Goal: Communication & Community: Ask a question

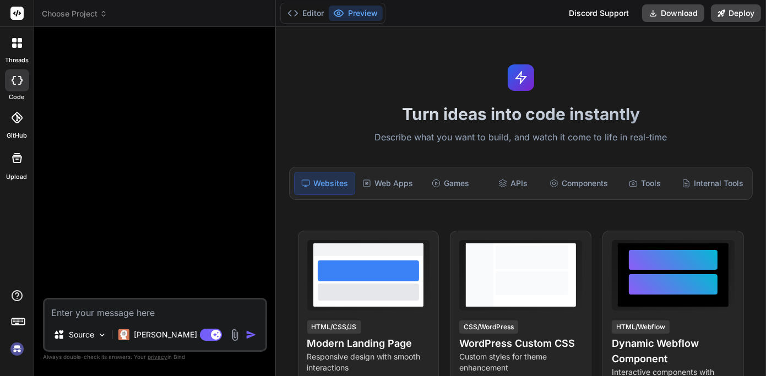
click at [15, 347] on img at bounding box center [17, 349] width 19 height 19
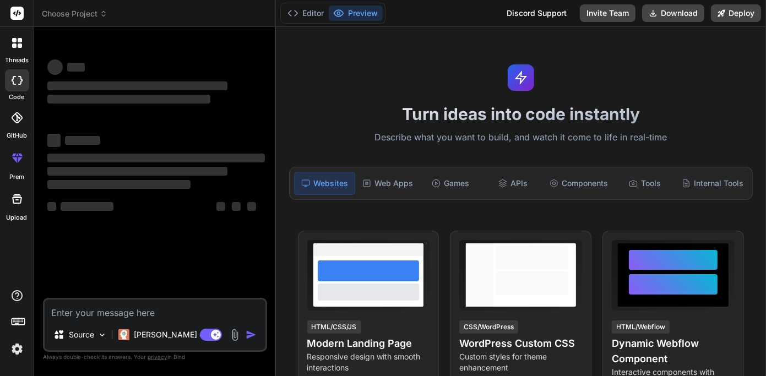
click at [110, 302] on textarea at bounding box center [155, 310] width 221 height 20
type textarea "x"
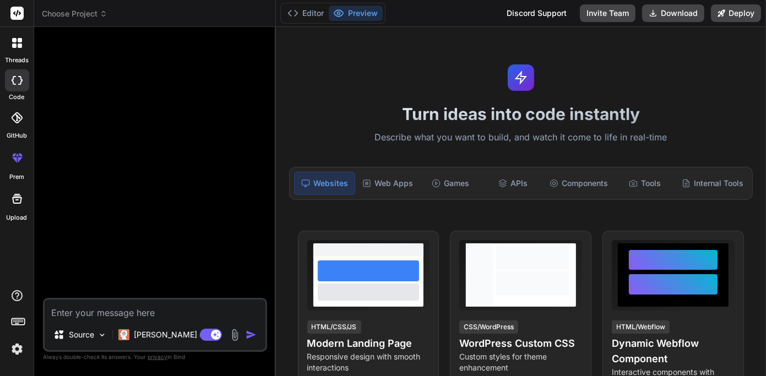
paste textarea "[URL][DOMAIN_NAME][PERSON_NAME]"
type textarea "[URL][DOMAIN_NAME][PERSON_NAME]"
type textarea "x"
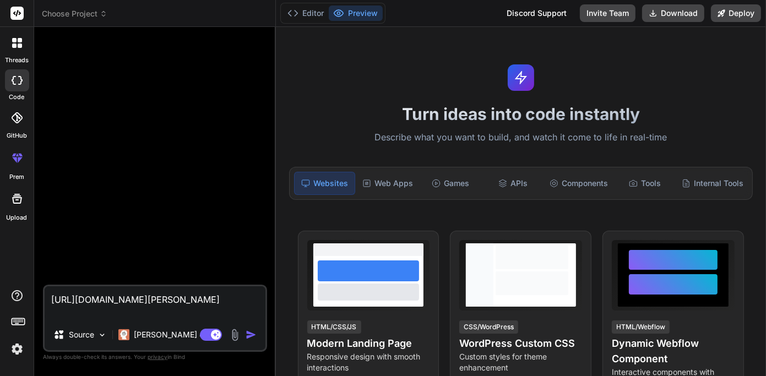
type textarea "[URL][DOMAIN_NAME][PERSON_NAME]."
type textarea "x"
type textarea "[URL][DOMAIN_NAME][PERSON_NAME]."
type textarea "x"
type textarea "[URL][DOMAIN_NAME][PERSON_NAME]. t"
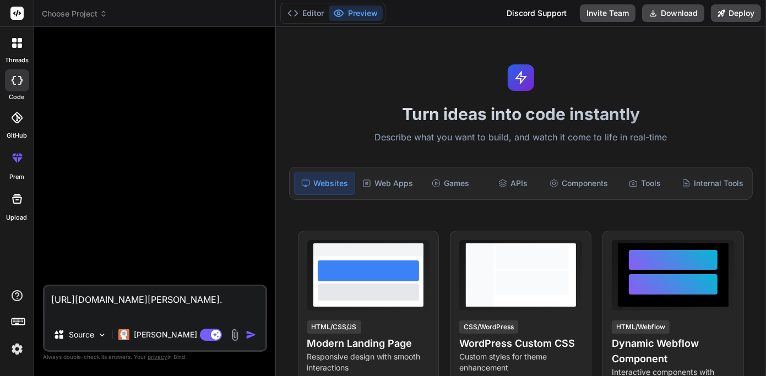
type textarea "x"
type textarea "[URL][DOMAIN_NAME][PERSON_NAME]. ti"
type textarea "x"
type textarea "[URL][DOMAIN_NAME][PERSON_NAME]. tis"
type textarea "x"
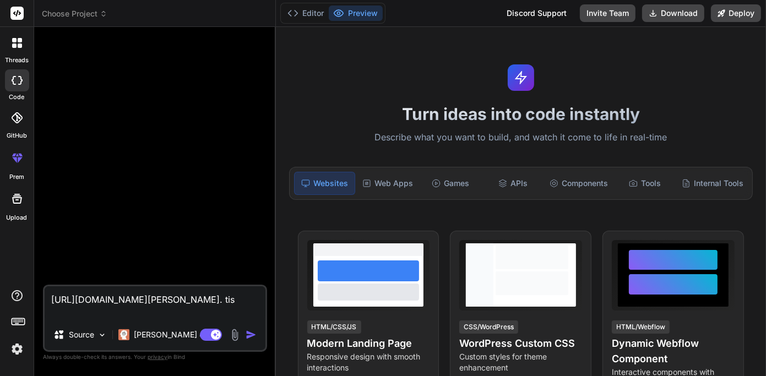
type textarea "[URL][DOMAIN_NAME][PERSON_NAME]. tis"
type textarea "x"
type textarea "[URL][DOMAIN_NAME][PERSON_NAME]. tis"
type textarea "x"
type textarea "[URL][DOMAIN_NAME][PERSON_NAME]. ti"
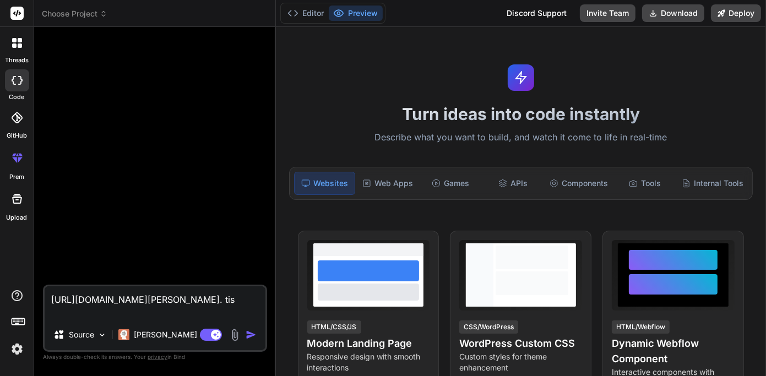
type textarea "x"
type textarea "[URL][DOMAIN_NAME][PERSON_NAME]. t"
type textarea "x"
type textarea "[URL][DOMAIN_NAME][PERSON_NAME]. th"
type textarea "x"
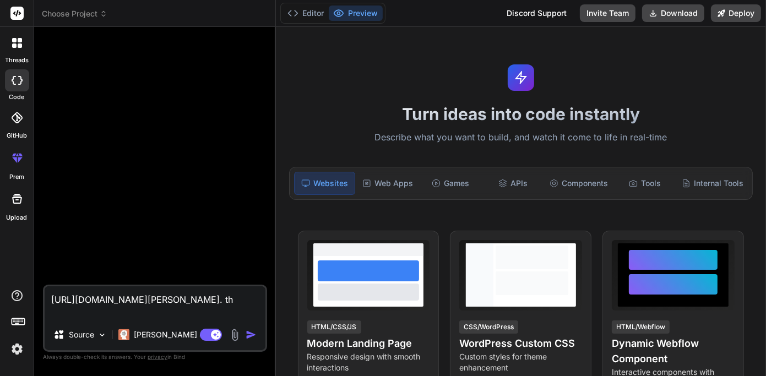
type textarea "[URL][DOMAIN_NAME][PERSON_NAME]. thi"
type textarea "x"
type textarea "[URL][DOMAIN_NAME][PERSON_NAME]. this"
type textarea "x"
type textarea "[URL][DOMAIN_NAME][PERSON_NAME]. this"
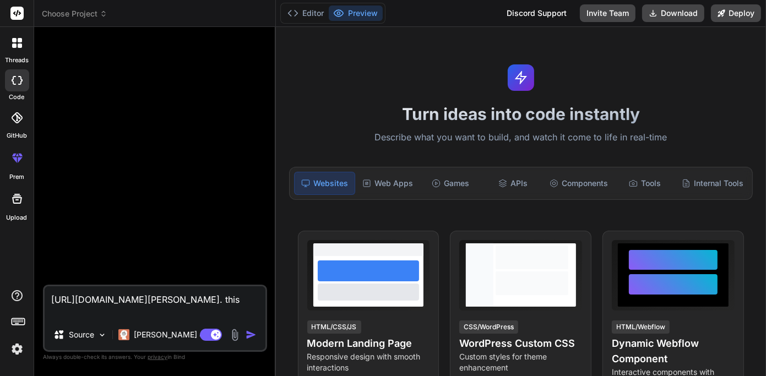
type textarea "x"
type textarea "[URL][DOMAIN_NAME][PERSON_NAME]. this i"
type textarea "x"
type textarea "[URL][DOMAIN_NAME][PERSON_NAME]. this is"
type textarea "x"
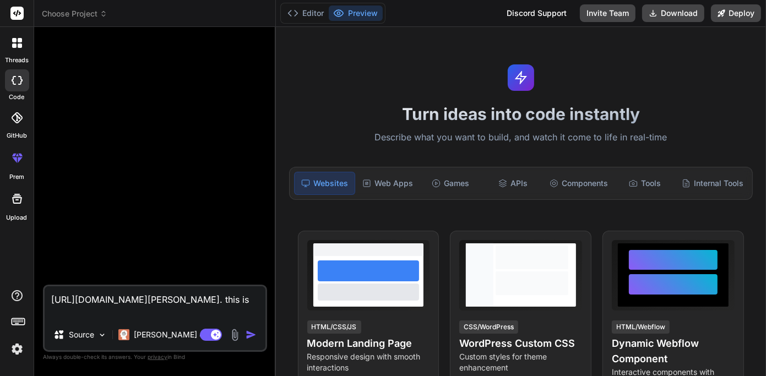
type textarea "[URL][DOMAIN_NAME][PERSON_NAME]. this is"
type textarea "x"
type textarea "[URL][DOMAIN_NAME][PERSON_NAME]. this is m"
type textarea "x"
type textarea "[URL][DOMAIN_NAME][PERSON_NAME]. this is my"
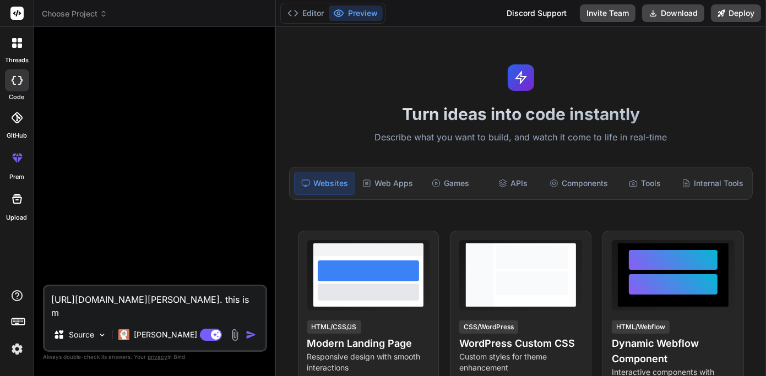
type textarea "x"
type textarea "[URL][DOMAIN_NAME][PERSON_NAME]. this is my"
type textarea "x"
type textarea "[URL][DOMAIN_NAME][PERSON_NAME]. this is my l"
type textarea "x"
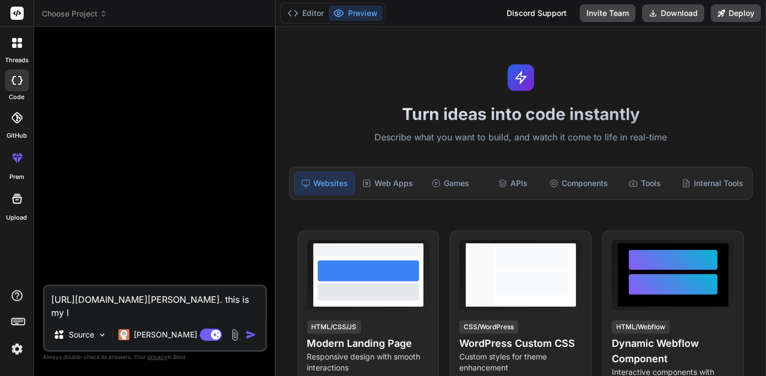
type textarea "[URL][DOMAIN_NAME][PERSON_NAME]. this is my li"
type textarea "x"
type textarea "[URL][DOMAIN_NAME][PERSON_NAME]. this is my lin"
type textarea "x"
type textarea "[URL][DOMAIN_NAME][PERSON_NAME]. this is my link"
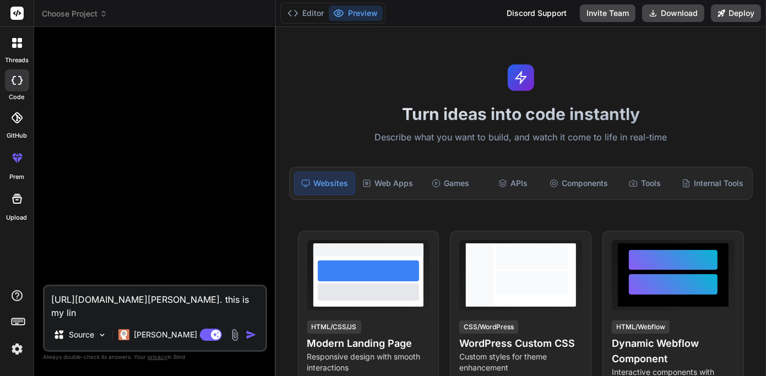
type textarea "x"
type textarea "[URL][DOMAIN_NAME][PERSON_NAME]. this is my [PERSON_NAME]"
type textarea "x"
type textarea "[URL][DOMAIN_NAME][PERSON_NAME]. this is my linked"
type textarea "x"
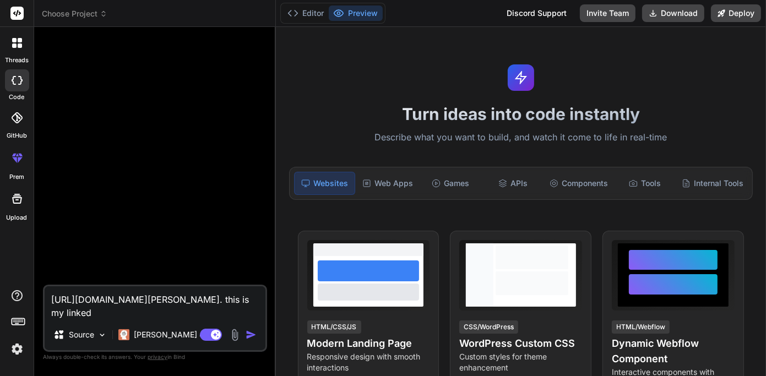
type textarea "[URL][DOMAIN_NAME][PERSON_NAME]. this is my linkedI"
type textarea "x"
type textarea "[URL][DOMAIN_NAME][PERSON_NAME]. this is my linkedIn"
type textarea "x"
type textarea "[URL][DOMAIN_NAME][PERSON_NAME]. this is my linkedIn"
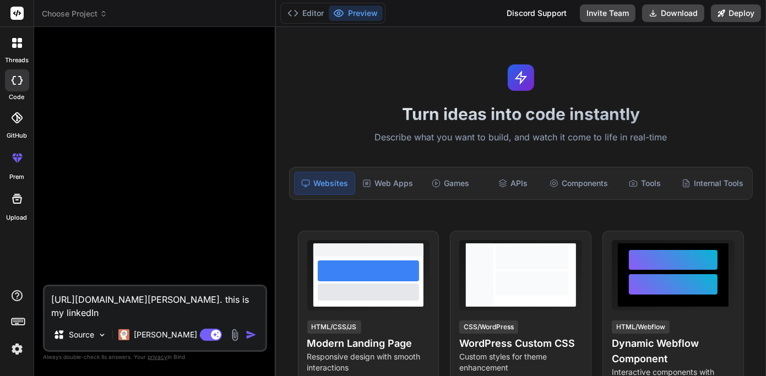
type textarea "x"
type textarea "[URL][DOMAIN_NAME][PERSON_NAME]. this is my linkedIn p"
type textarea "x"
type textarea "[URL][DOMAIN_NAME][PERSON_NAME]. this is my linkedIn pr"
type textarea "x"
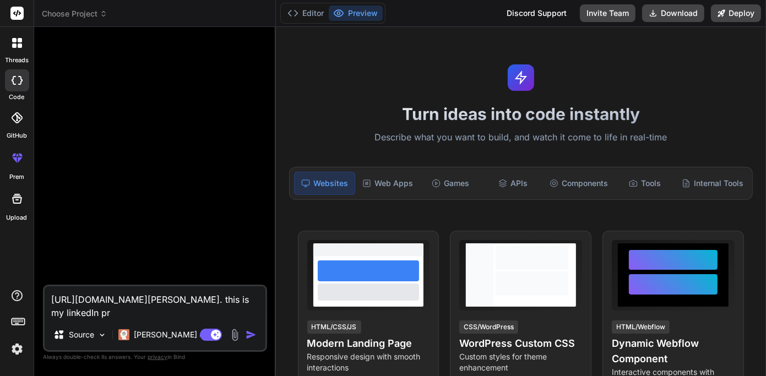
type textarea "[URL][DOMAIN_NAME][PERSON_NAME]. this is my linkedIn pro"
type textarea "x"
type textarea "[URL][DOMAIN_NAME][PERSON_NAME]. this is my linkedIn prof"
type textarea "x"
type textarea "[URL][DOMAIN_NAME][PERSON_NAME]. this is my linkedIn profi"
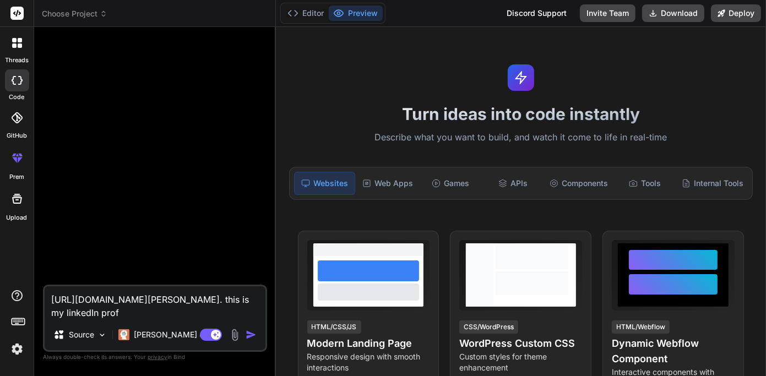
type textarea "x"
type textarea "[URL][DOMAIN_NAME][PERSON_NAME]. this is my linkedIn profil"
type textarea "x"
type textarea "[URL][DOMAIN_NAME][PERSON_NAME]. this is my linkedIn profile"
type textarea "x"
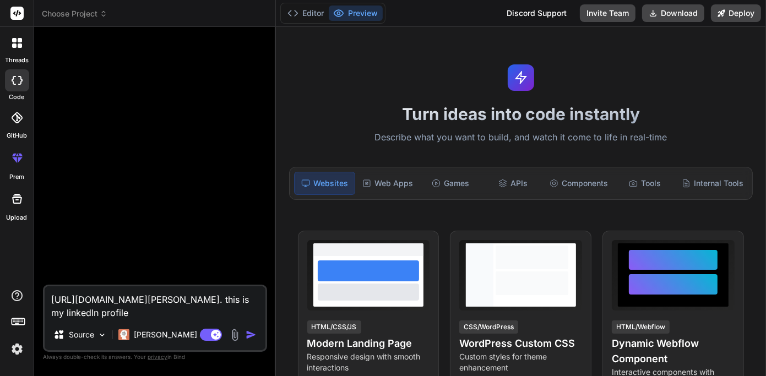
type textarea "[URL][DOMAIN_NAME][PERSON_NAME]. this is my linkedIn profile."
type textarea "x"
type textarea "[URL][DOMAIN_NAME][PERSON_NAME]. this is my linkedIn profile.p"
type textarea "x"
type textarea "[URL][DOMAIN_NAME][PERSON_NAME]. this is my linkedIn [DOMAIN_NAME]"
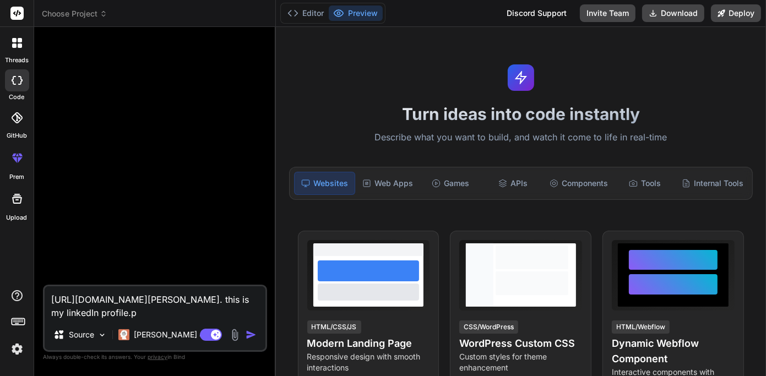
type textarea "x"
type textarea "[URL][DOMAIN_NAME][PERSON_NAME]. this is my linkedIn profile.ple"
type textarea "x"
type textarea "[URL][DOMAIN_NAME][PERSON_NAME]. this is my linkedIn profile.plea"
type textarea "x"
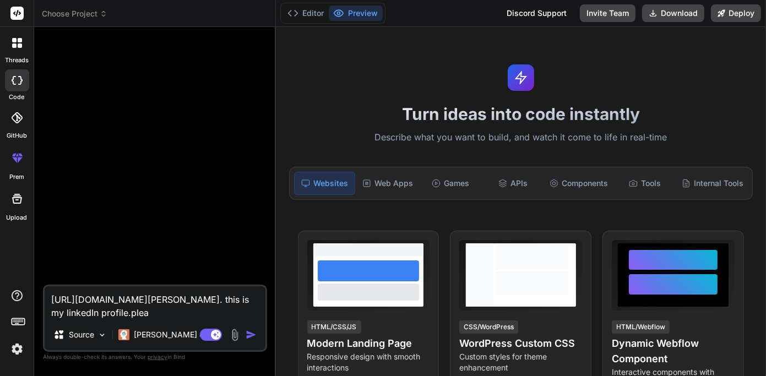
type textarea "[URL][DOMAIN_NAME][PERSON_NAME]. this is my linkedIn profile.pleas"
type textarea "x"
type textarea "[URL][DOMAIN_NAME][PERSON_NAME]. this is my linkedIn profile.please"
type textarea "x"
type textarea "[URL][DOMAIN_NAME][PERSON_NAME]. this is my linkedIn profile.please"
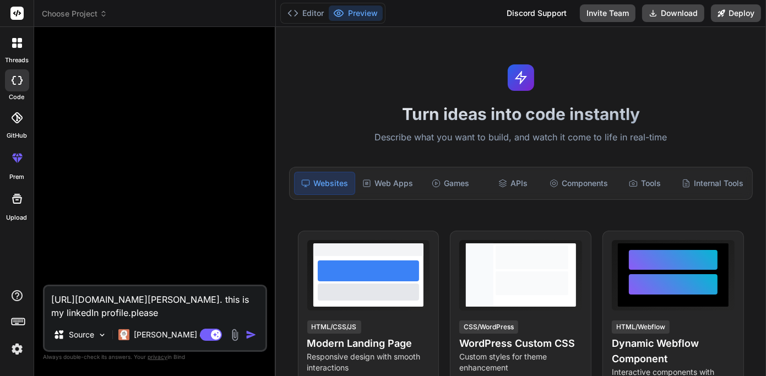
type textarea "x"
type textarea "[URL][DOMAIN_NAME][PERSON_NAME]. this is my linkedIn profile.please c"
type textarea "x"
type textarea "[URL][DOMAIN_NAME][PERSON_NAME]. this is my linkedIn profile.please ch"
type textarea "x"
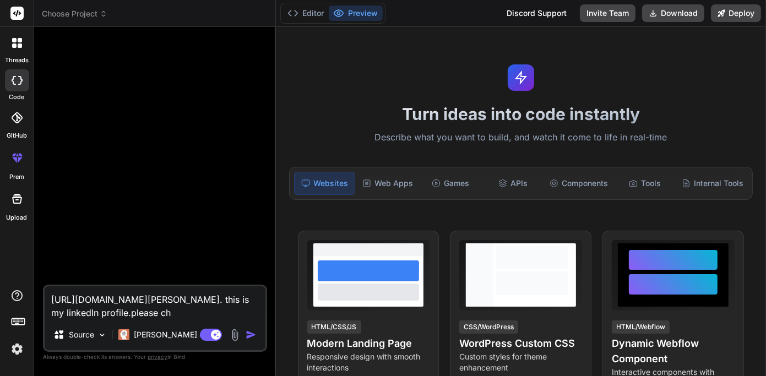
type textarea "[URL][DOMAIN_NAME][PERSON_NAME]. this is my linkedIn profile.please cha"
type textarea "x"
type textarea "[URL][DOMAIN_NAME][PERSON_NAME]. this is my linkedIn profile.please chan"
type textarea "x"
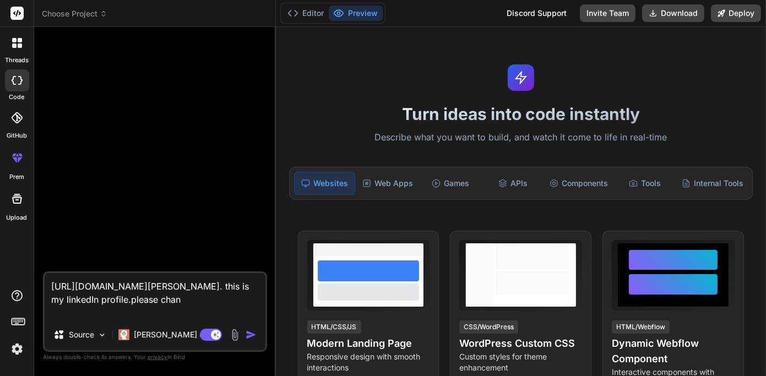
type textarea "[URL][DOMAIN_NAME][PERSON_NAME]. this is my linkedIn profile.please [PERSON_NAM…"
type textarea "x"
type textarea "[URL][DOMAIN_NAME][PERSON_NAME]. this is my linkedIn profile.please change"
type textarea "x"
type textarea "[URL][DOMAIN_NAME][PERSON_NAME]. this is my linkedIn profile.please change"
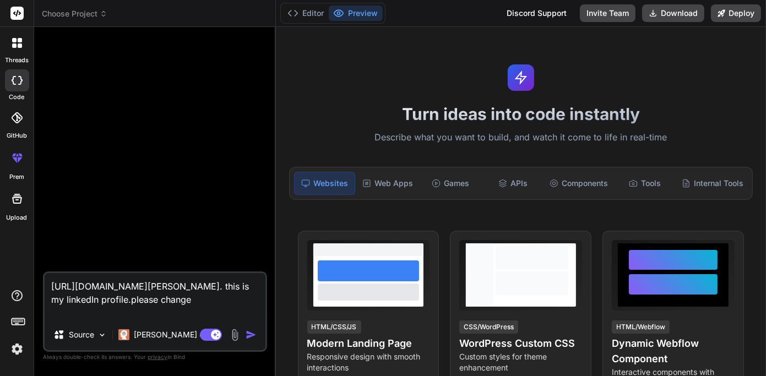
type textarea "x"
type textarea "[URL][DOMAIN_NAME][PERSON_NAME]. this is my linkedIn profile.please change a"
type textarea "x"
type textarea "[URL][DOMAIN_NAME][PERSON_NAME]. this is my linkedIn profile.please change ac"
type textarea "x"
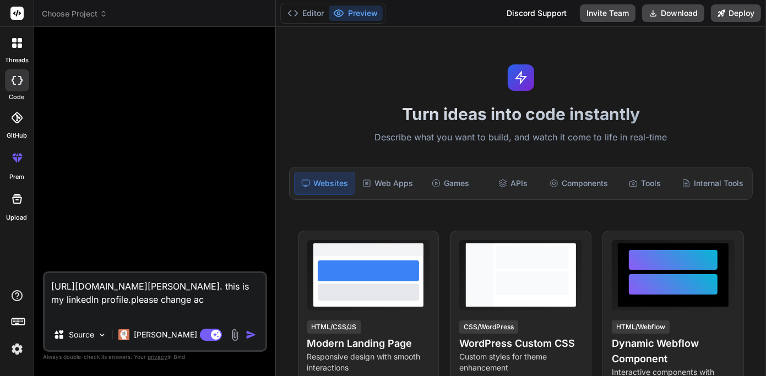
type textarea "[URL][DOMAIN_NAME][PERSON_NAME]. this is my linkedIn profile.please change acc"
type textarea "x"
type textarea "[URL][DOMAIN_NAME][PERSON_NAME]. this is my linkedIn profile.please change acco"
type textarea "x"
type textarea "[URL][DOMAIN_NAME][PERSON_NAME]. this is my linkedIn profile.please change accor"
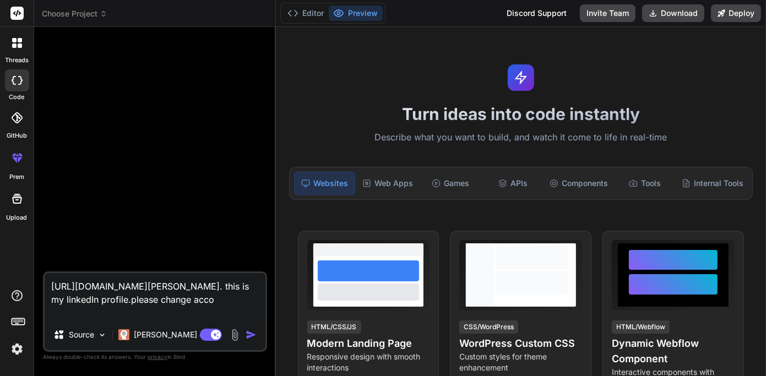
type textarea "x"
type textarea "[URL][DOMAIN_NAME][PERSON_NAME]. this is my linkedIn profile.please change acco…"
type textarea "x"
type textarea "[URL][DOMAIN_NAME][PERSON_NAME]. this is my linkedIn profile.please change acco…"
type textarea "x"
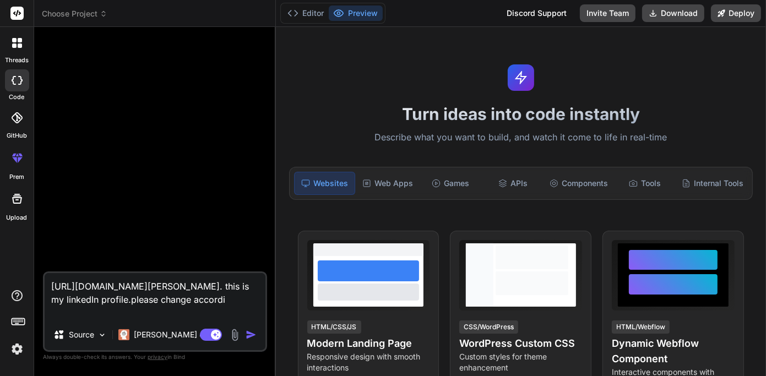
type textarea "[URL][DOMAIN_NAME][PERSON_NAME]. this is my linkedIn profile.please change acco…"
type textarea "x"
type textarea "[URL][DOMAIN_NAME][PERSON_NAME]. this is my linkedIn profile.please change acco…"
type textarea "x"
type textarea "[URL][DOMAIN_NAME][PERSON_NAME]. this is my linkedIn profile.please change acco…"
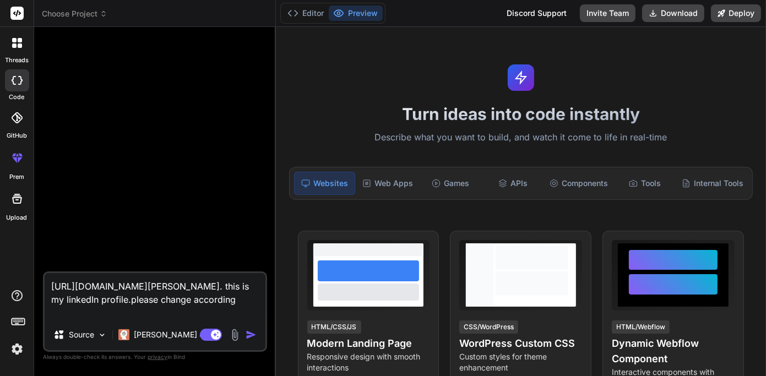
type textarea "x"
type textarea "[URL][DOMAIN_NAME][PERSON_NAME]. this is my linkedIn profile.please change acco…"
type textarea "x"
type textarea "[URL][DOMAIN_NAME][PERSON_NAME]. this is my linkedIn profile.please change acco…"
type textarea "x"
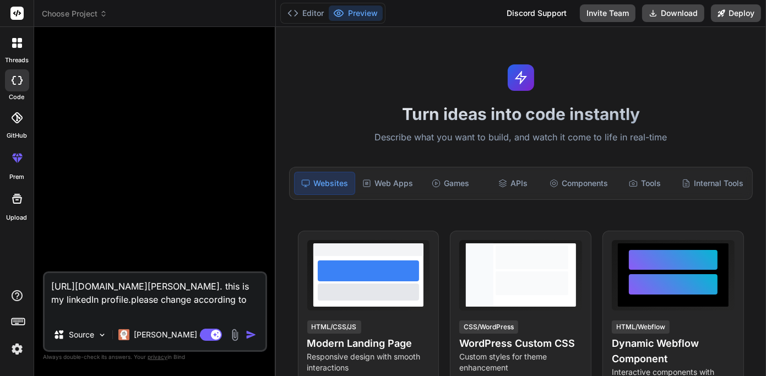
type textarea "[URL][DOMAIN_NAME][PERSON_NAME]. this is my linkedIn profile.please change acco…"
type textarea "x"
type textarea "[URL][DOMAIN_NAME][PERSON_NAME]. this is my linkedIn profile.please change acco…"
type textarea "x"
type textarea "[URL][DOMAIN_NAME][PERSON_NAME]. this is my linkedIn profile.please change acco…"
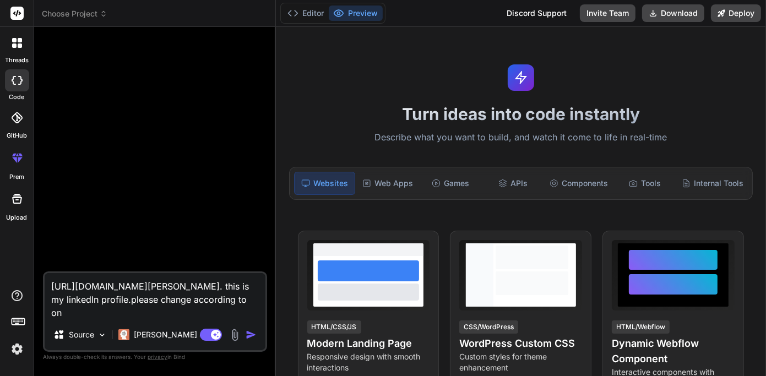
type textarea "x"
type textarea "[URL][DOMAIN_NAME][PERSON_NAME]. this is my linkedIn profile.please change acco…"
type textarea "x"
type textarea "[URL][DOMAIN_NAME][PERSON_NAME]. this is my linkedIn profile.please change acco…"
type textarea "x"
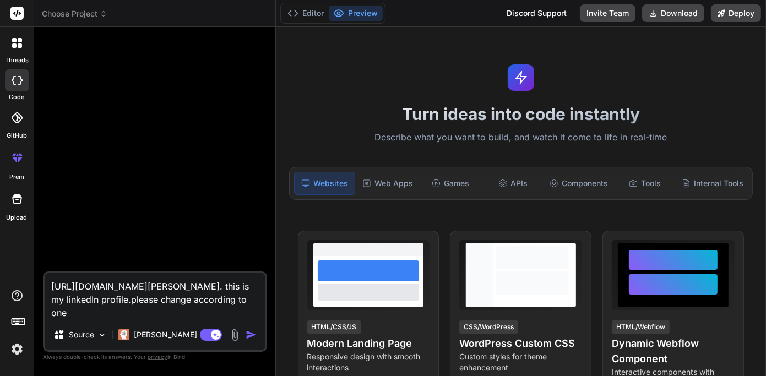
type textarea "[URL][DOMAIN_NAME][PERSON_NAME]. this is my linkedIn profile.please change acco…"
type textarea "x"
type textarea "[URL][DOMAIN_NAME][PERSON_NAME]. this is my linkedIn profile.please change acco…"
type textarea "x"
type textarea "[URL][DOMAIN_NAME][PERSON_NAME]. this is my linkedIn profile.please change acco…"
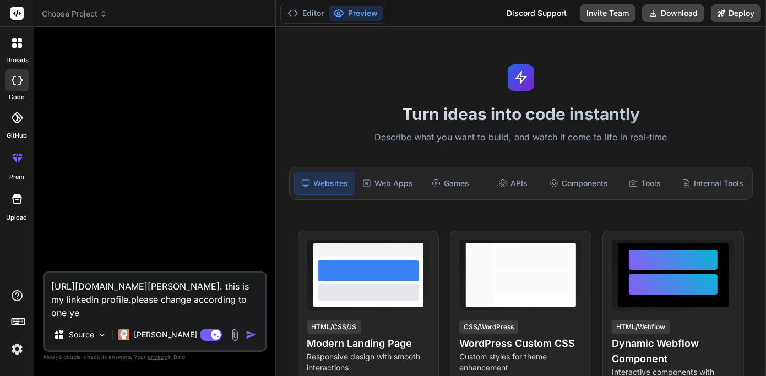
type textarea "x"
type textarea "[URL][DOMAIN_NAME][PERSON_NAME]. this is my linkedIn profile.please change acco…"
type textarea "x"
type textarea "[URL][DOMAIN_NAME][PERSON_NAME]. this is my linkedIn profile.please change acco…"
type textarea "x"
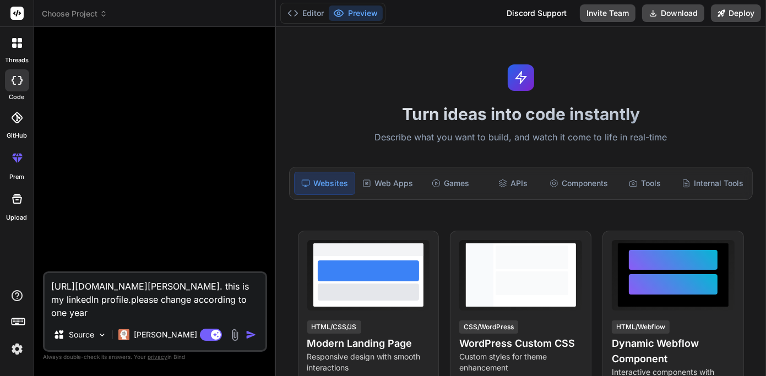
type textarea "[URL][DOMAIN_NAME][PERSON_NAME]. this is my linkedIn profile.please change acco…"
type textarea "x"
type textarea "[URL][DOMAIN_NAME][PERSON_NAME]. this is my linkedIn profile.please change acco…"
type textarea "x"
type textarea "[URL][DOMAIN_NAME][PERSON_NAME]. this is my linkedIn profile.please change acco…"
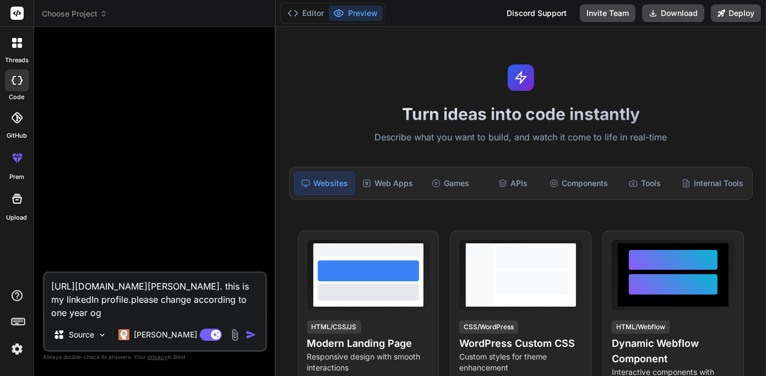
type textarea "x"
type textarea "[URL][DOMAIN_NAME][PERSON_NAME]. this is my linkedIn profile.please change acco…"
type textarea "x"
type textarea "[URL][DOMAIN_NAME][PERSON_NAME]. this is my linkedIn profile.please change acco…"
type textarea "x"
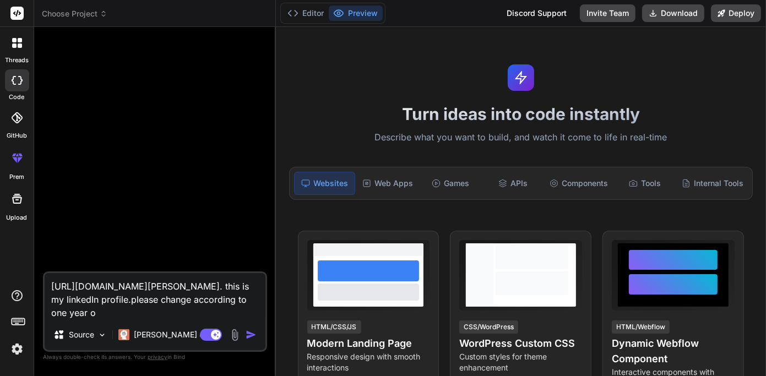
type textarea "[URL][DOMAIN_NAME][PERSON_NAME]. this is my linkedIn profile.please change acco…"
type textarea "x"
type textarea "[URL][DOMAIN_NAME][PERSON_NAME]. this is my linkedIn profile.please change acco…"
type textarea "x"
type textarea "[URL][DOMAIN_NAME][PERSON_NAME]. this is my linkedIn profile.please change acco…"
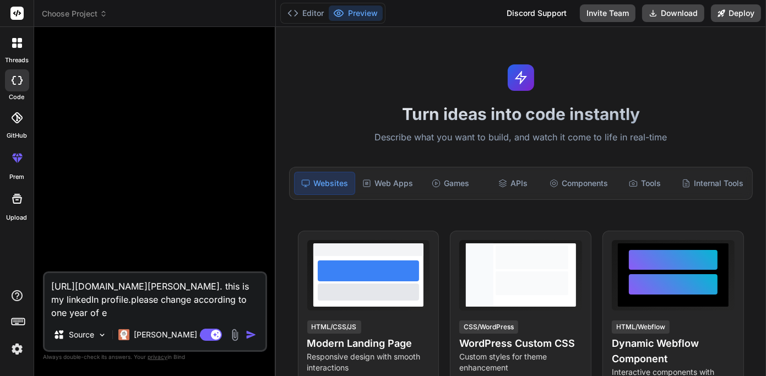
type textarea "x"
type textarea "[URL][DOMAIN_NAME][PERSON_NAME]. this is my linkedIn profile.please change acco…"
type textarea "x"
type textarea "[URL][DOMAIN_NAME][PERSON_NAME]. this is my linkedIn profile.please change acco…"
type textarea "x"
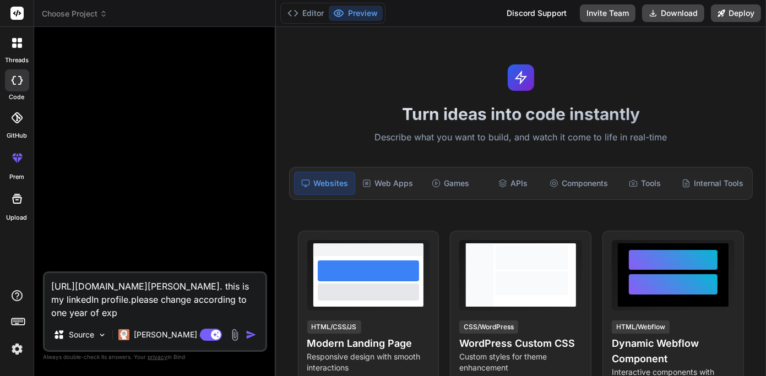
type textarea "[URL][DOMAIN_NAME][PERSON_NAME]. this is my linkedIn profile.please change acco…"
type textarea "x"
type textarea "[URL][DOMAIN_NAME][PERSON_NAME]. this is my linkedIn profile.please change acco…"
type textarea "x"
type textarea "[URL][DOMAIN_NAME][PERSON_NAME]. this is my linkedIn profile.please change acco…"
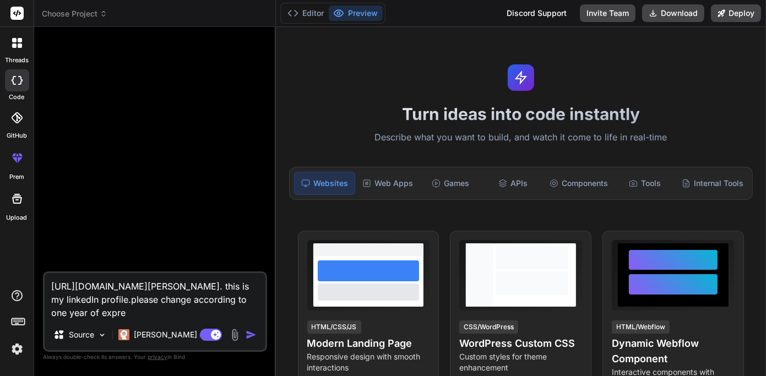
type textarea "x"
type textarea "[URL][DOMAIN_NAME][PERSON_NAME]. this is my linkedIn profile.please change acco…"
type textarea "x"
type textarea "[URL][DOMAIN_NAME][PERSON_NAME]. this is my linkedIn profile.please change acco…"
type textarea "x"
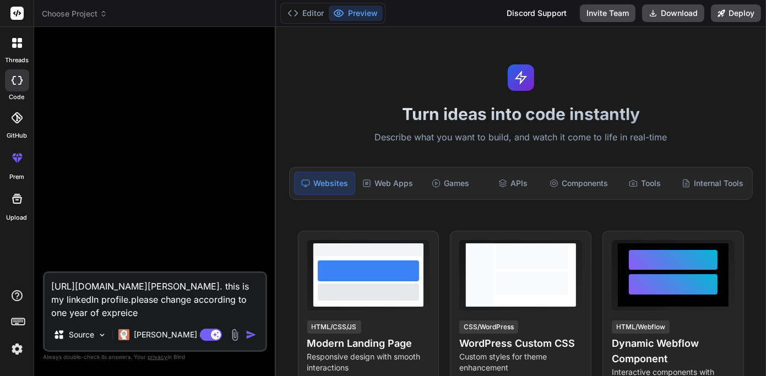
type textarea "[URL][DOMAIN_NAME][PERSON_NAME]. this is my linkedIn profile.please change acco…"
type textarea "x"
type textarea "[URL][DOMAIN_NAME][PERSON_NAME]. this is my linkedIn profile.please change acco…"
type textarea "x"
type textarea "[URL][DOMAIN_NAME][PERSON_NAME]. this is my linkedIn profile.please change acco…"
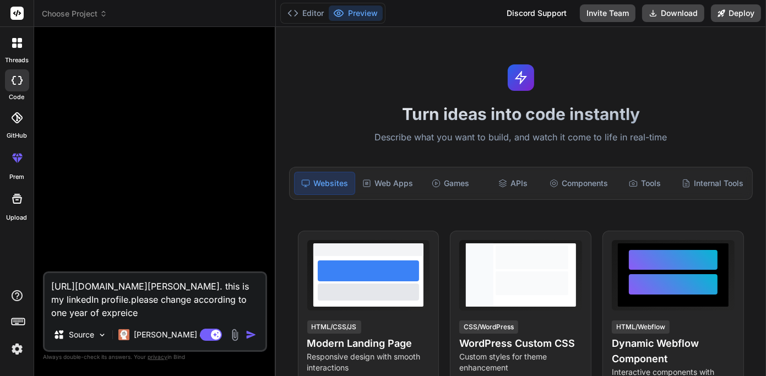
type textarea "x"
type textarea "[URL][DOMAIN_NAME][PERSON_NAME]. this is my linkedIn profile.please change acco…"
type textarea "x"
type textarea "[URL][DOMAIN_NAME][PERSON_NAME]. this is my linkedIn profile.please change acco…"
type textarea "x"
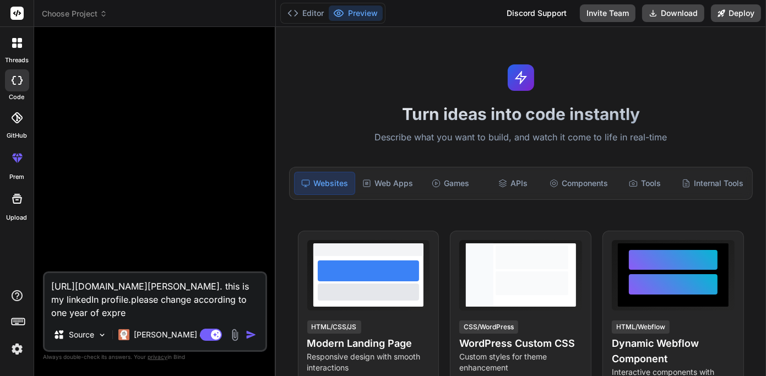
type textarea "[URL][DOMAIN_NAME][PERSON_NAME]. this is my linkedIn profile.please change acco…"
type textarea "x"
type textarea "[URL][DOMAIN_NAME][PERSON_NAME]. this is my linkedIn profile.please change acco…"
type textarea "x"
type textarea "[URL][DOMAIN_NAME][PERSON_NAME]. this is my linkedIn profile.please change acco…"
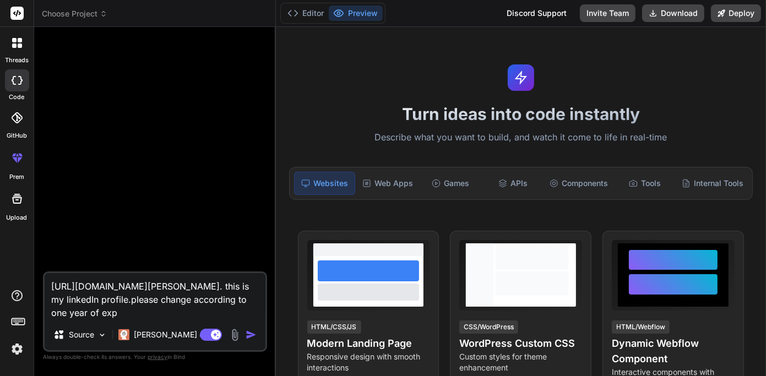
type textarea "x"
type textarea "[URL][DOMAIN_NAME][PERSON_NAME]. this is my linkedIn profile.please change acco…"
type textarea "x"
type textarea "[URL][DOMAIN_NAME][PERSON_NAME]. this is my linkedIn profile.please change acco…"
type textarea "x"
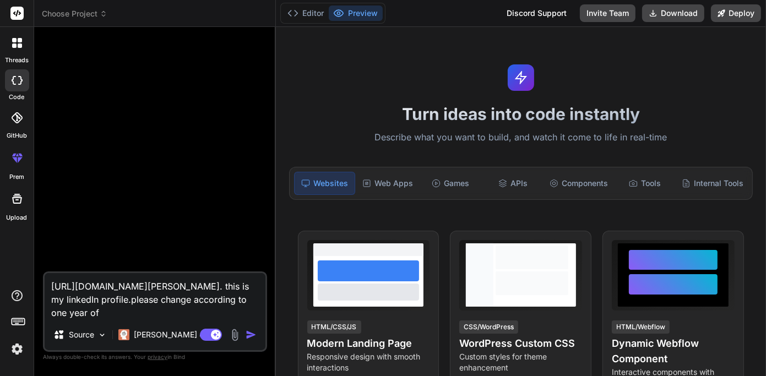
type textarea "[URL][DOMAIN_NAME][PERSON_NAME]. this is my linkedIn profile.please change acco…"
type textarea "x"
type textarea "[URL][DOMAIN_NAME][PERSON_NAME]. this is my linkedIn profile.please change acco…"
click at [209, 297] on textarea "[URL][DOMAIN_NAME][PERSON_NAME]. this is my linkedIn profile.please change acco…" at bounding box center [155, 296] width 221 height 46
click at [240, 313] on textarea "[URL][DOMAIN_NAME][PERSON_NAME]. this is my linkedIn profile. please change acc…" at bounding box center [155, 296] width 221 height 46
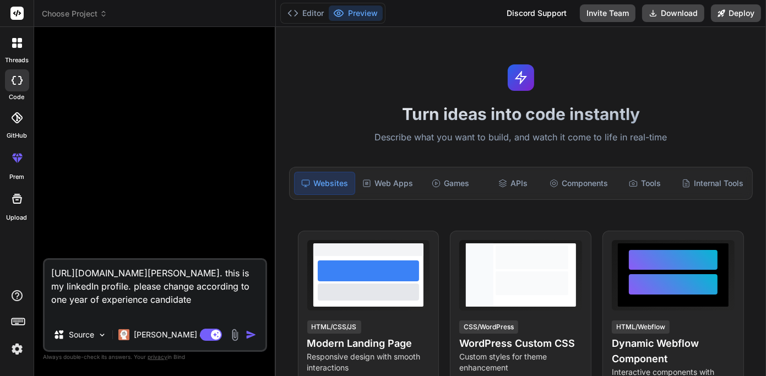
click at [252, 339] on img "button" at bounding box center [251, 334] width 11 height 11
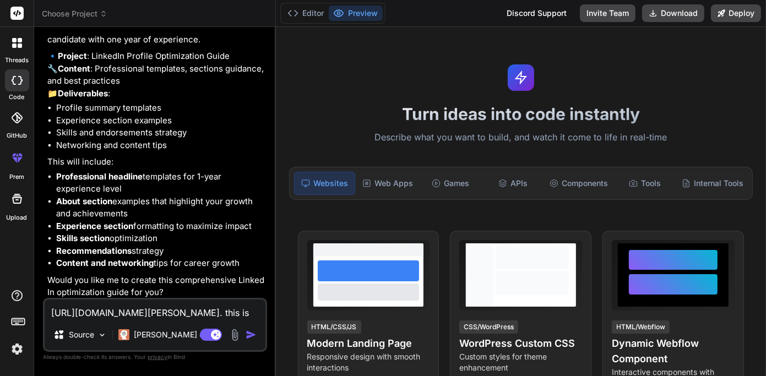
scroll to position [198, 0]
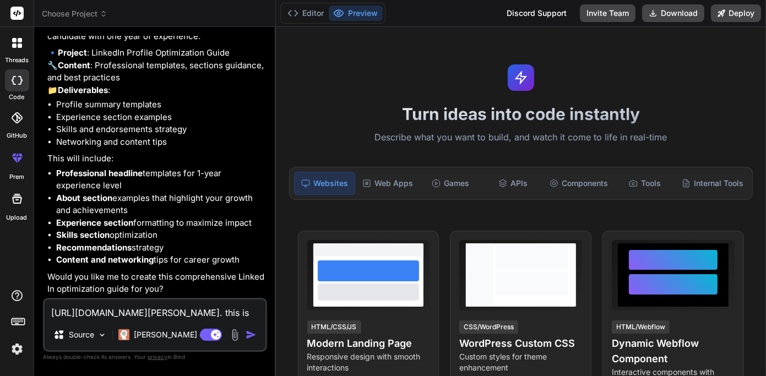
click at [148, 312] on textarea "[URL][DOMAIN_NAME][PERSON_NAME]. this is my linkedIn profile. please change acc…" at bounding box center [155, 310] width 221 height 20
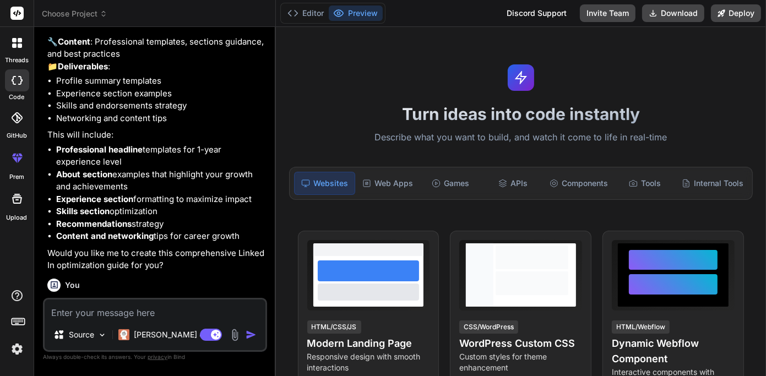
scroll to position [312, 0]
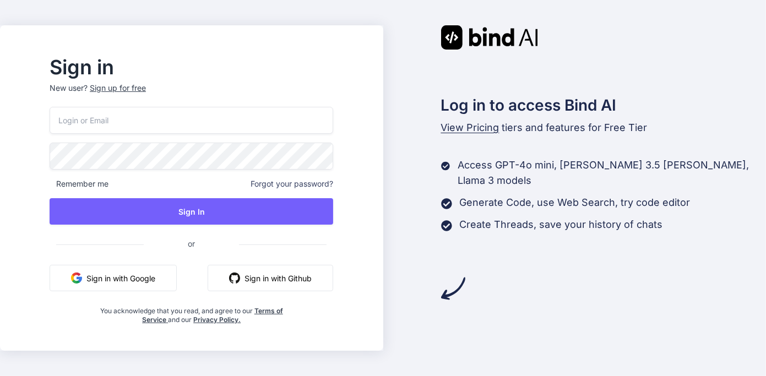
click at [153, 274] on button "Sign in with Google" at bounding box center [113, 278] width 127 height 26
